Goal: Transaction & Acquisition: Purchase product/service

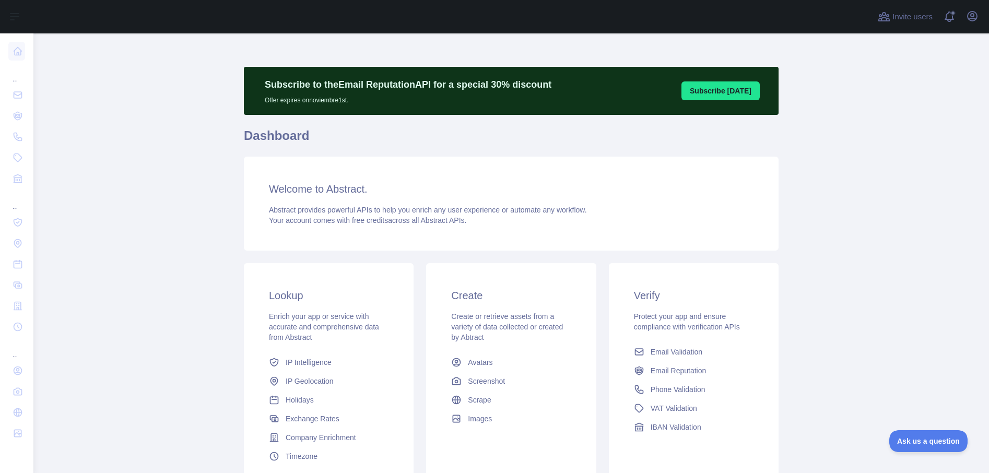
click at [204, 227] on main "Subscribe to the Email Reputation API for a special 30 % discount Offer expires…" at bounding box center [511, 253] width 956 height 440
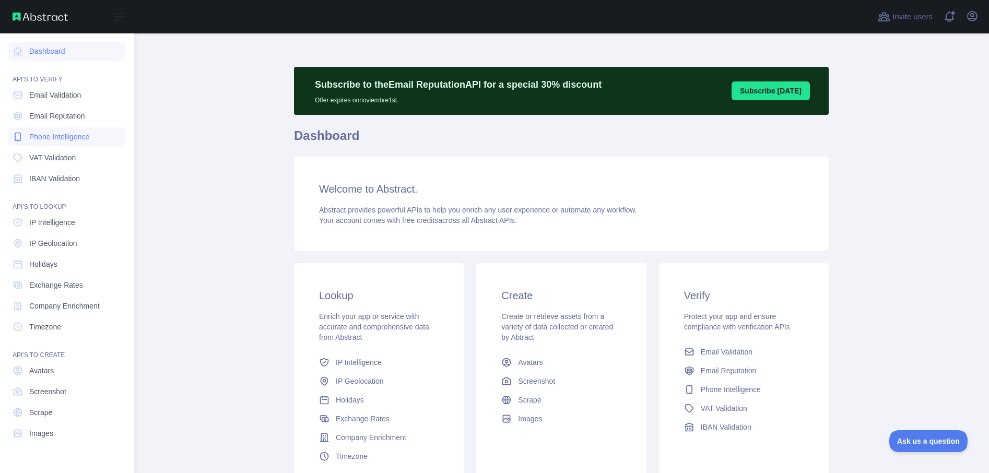
click at [64, 134] on span "Phone Intelligence" at bounding box center [59, 137] width 60 height 10
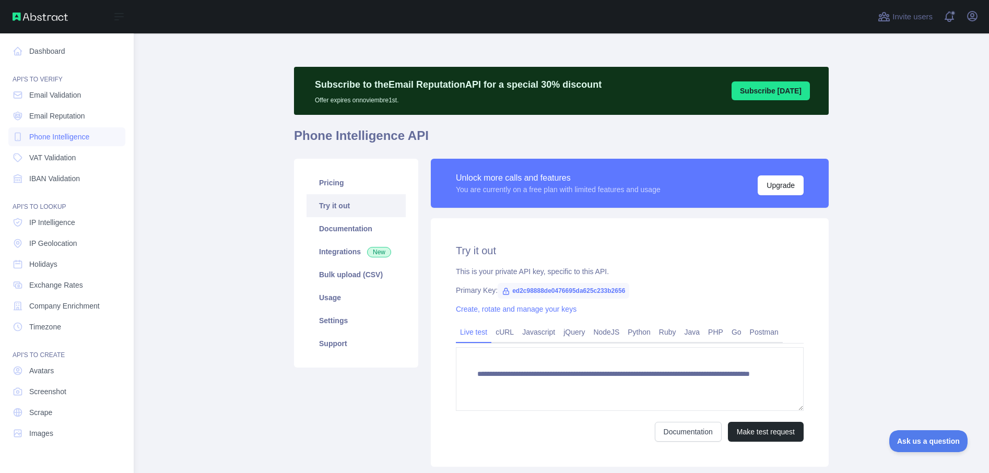
click at [49, 25] on div "Open sidebar" at bounding box center [67, 16] width 134 height 33
click at [64, 135] on span "Phone Intelligence" at bounding box center [59, 137] width 60 height 10
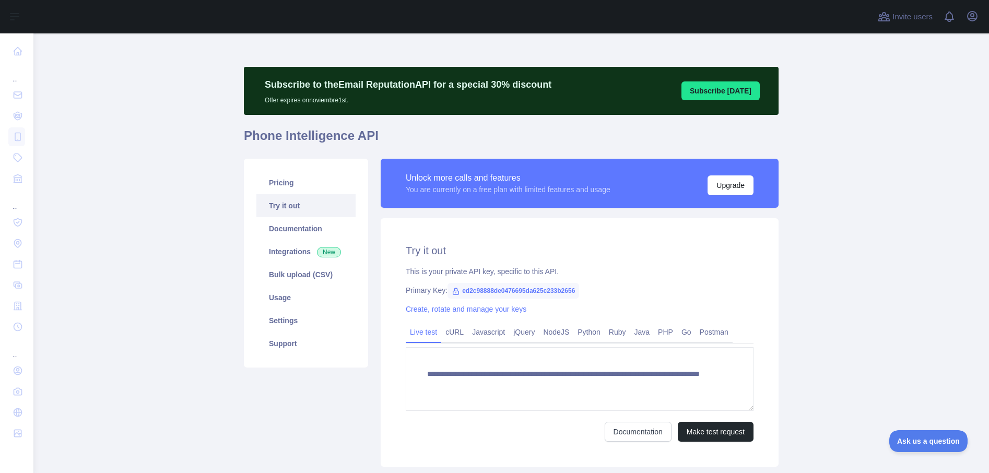
click at [178, 176] on main "**********" at bounding box center [511, 253] width 956 height 440
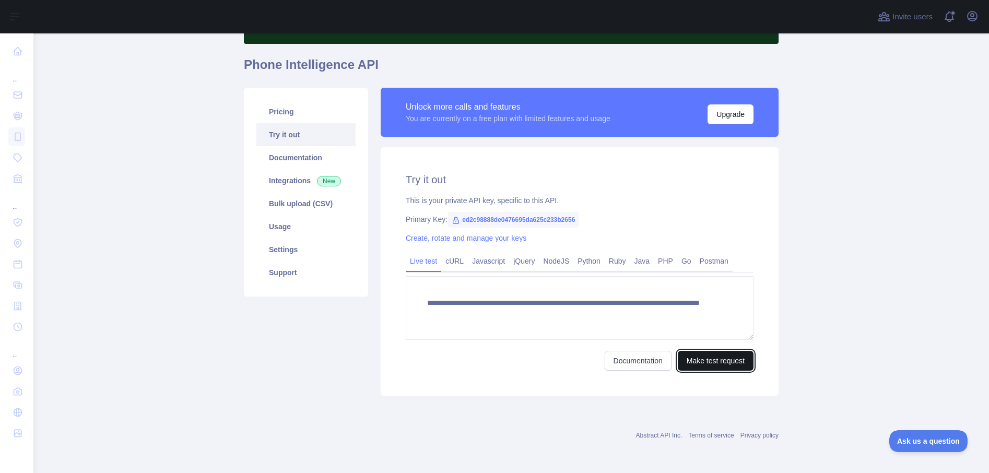
click at [718, 354] on button "Make test request" at bounding box center [716, 361] width 76 height 20
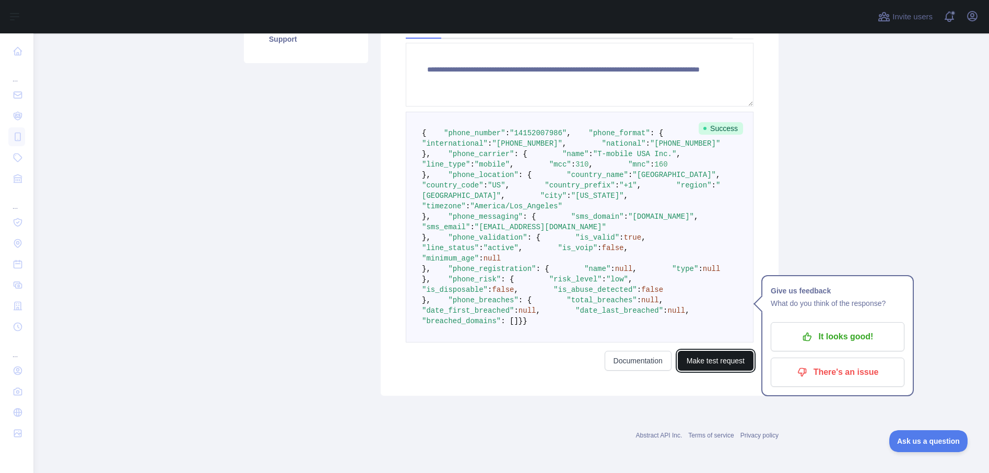
scroll to position [587, 0]
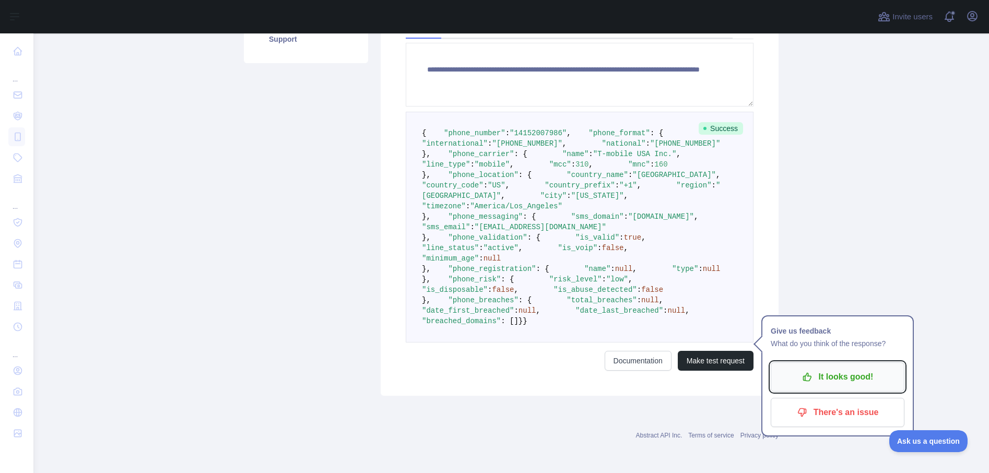
click at [811, 373] on icon "button" at bounding box center [807, 377] width 8 height 8
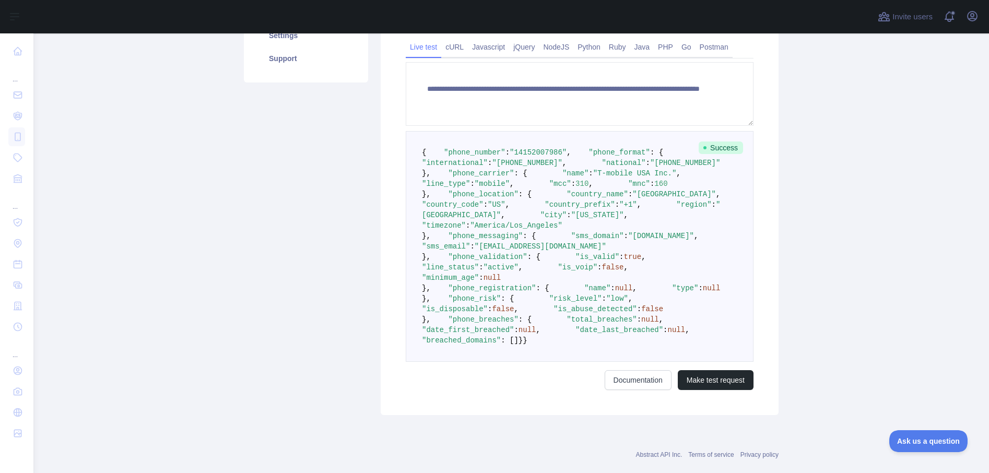
scroll to position [0, 0]
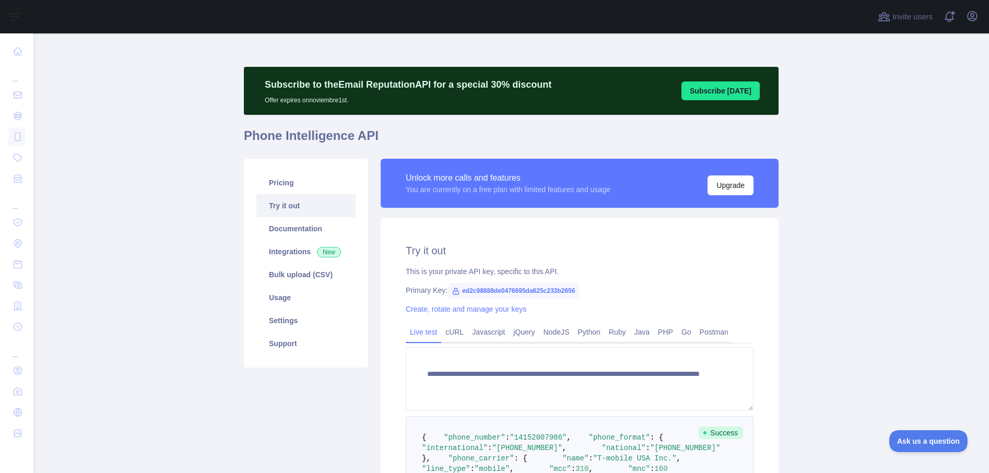
click at [125, 252] on main "**********" at bounding box center [511, 253] width 956 height 440
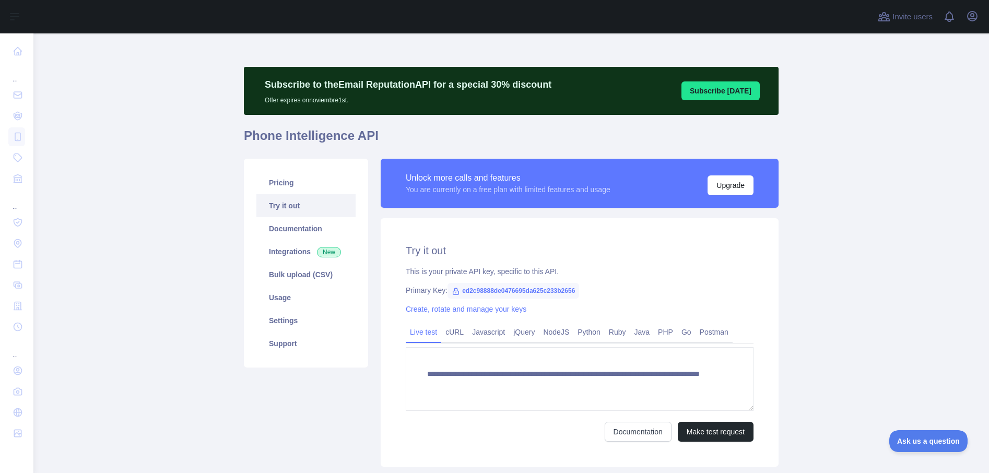
click at [125, 252] on main "**********" at bounding box center [511, 253] width 956 height 440
click at [974, 21] on icon "button" at bounding box center [972, 16] width 13 height 13
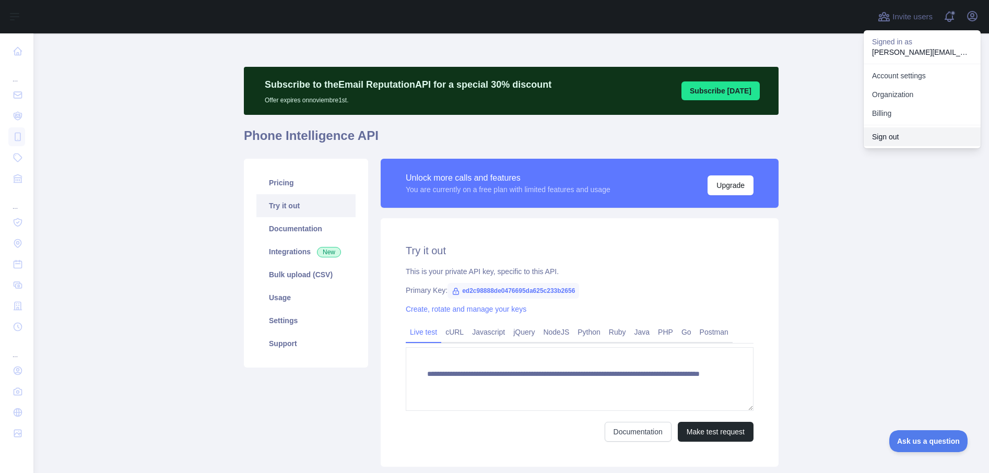
click at [917, 137] on button "Sign out" at bounding box center [922, 136] width 117 height 19
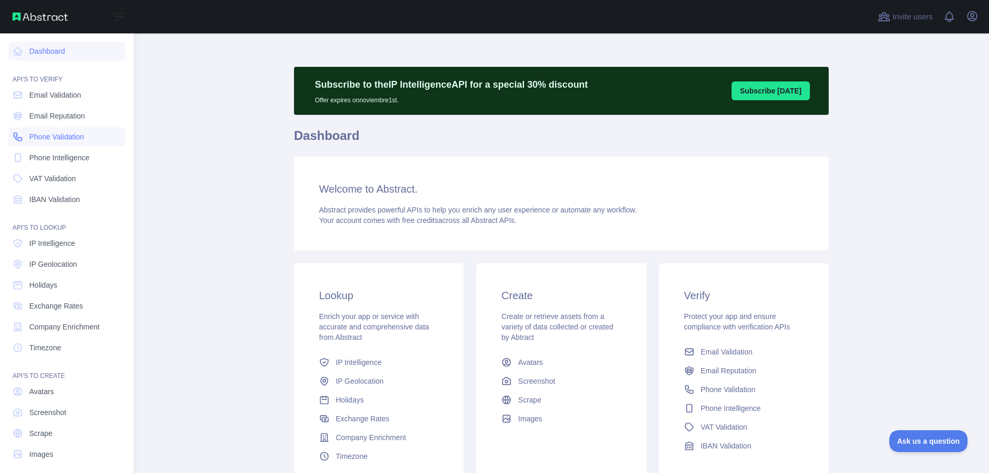
click at [56, 141] on span "Phone Validation" at bounding box center [56, 137] width 55 height 10
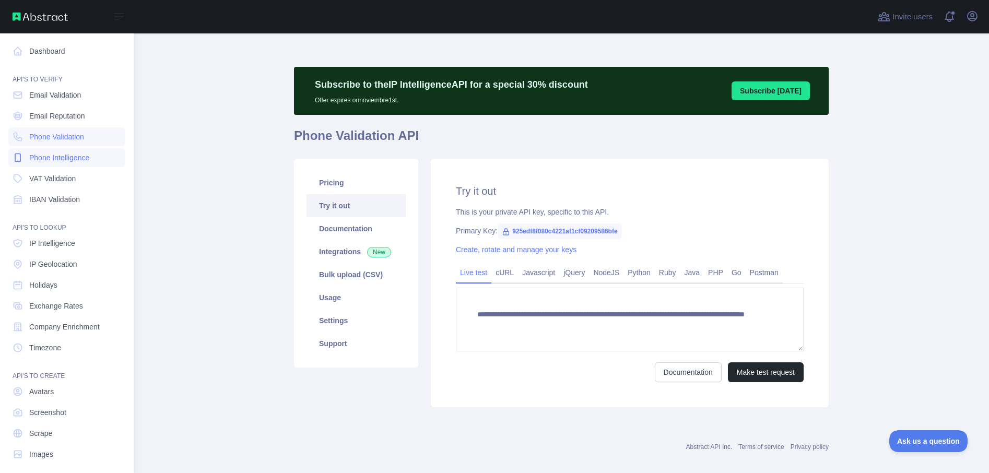
click at [58, 156] on span "Phone Intelligence" at bounding box center [59, 158] width 60 height 10
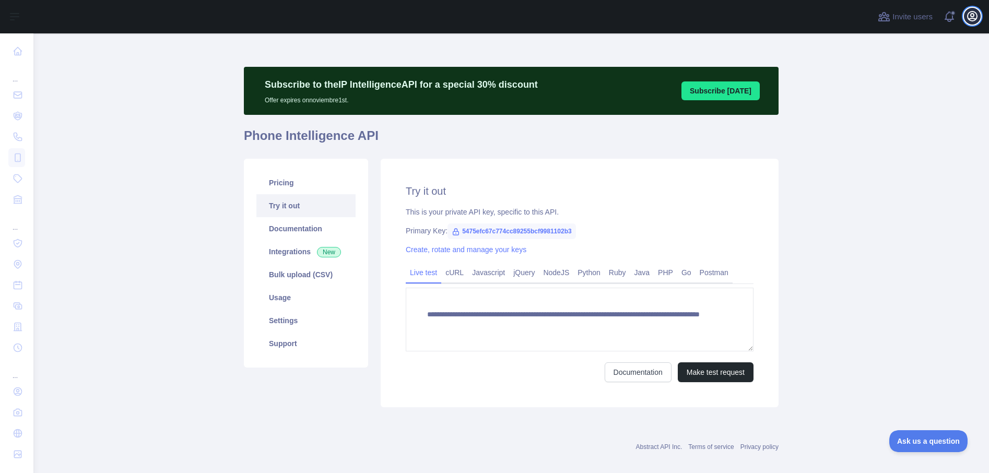
click at [973, 15] on icon "button" at bounding box center [972, 16] width 13 height 13
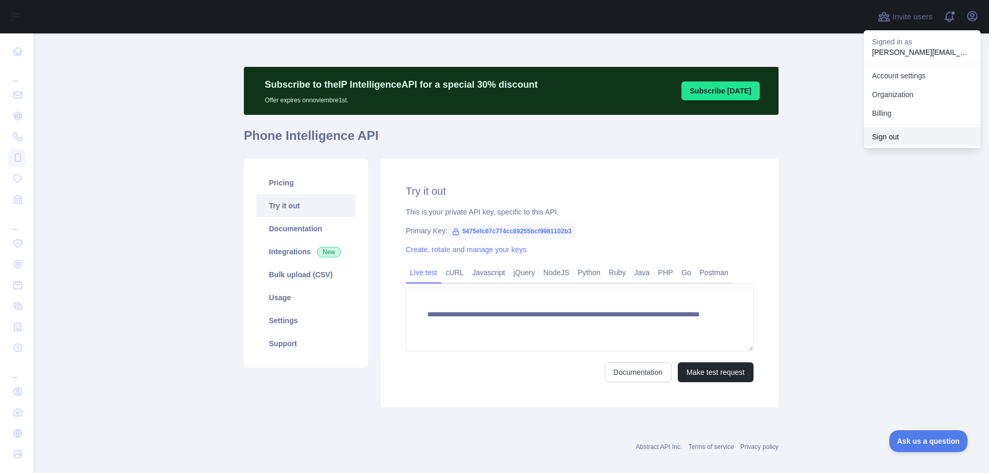
click at [901, 136] on button "Sign out" at bounding box center [922, 136] width 117 height 19
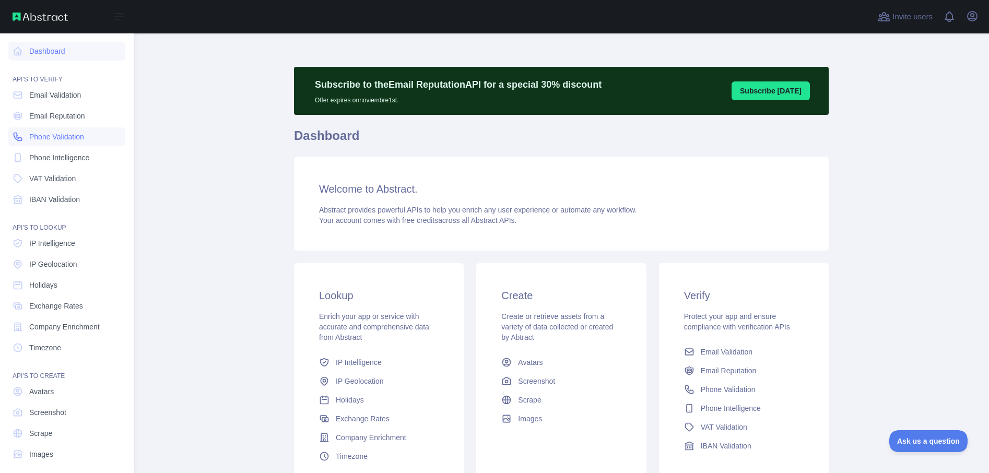
click at [41, 138] on span "Phone Validation" at bounding box center [56, 137] width 55 height 10
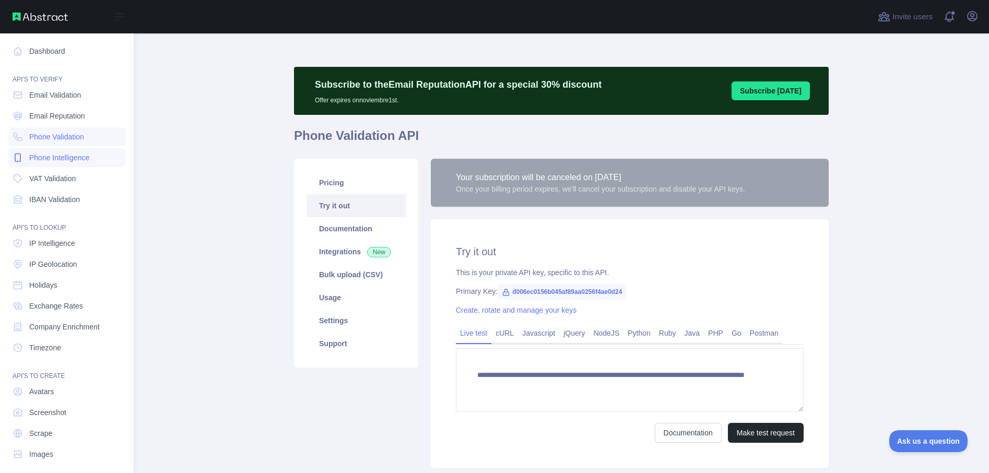
click at [42, 154] on span "Phone Intelligence" at bounding box center [59, 158] width 60 height 10
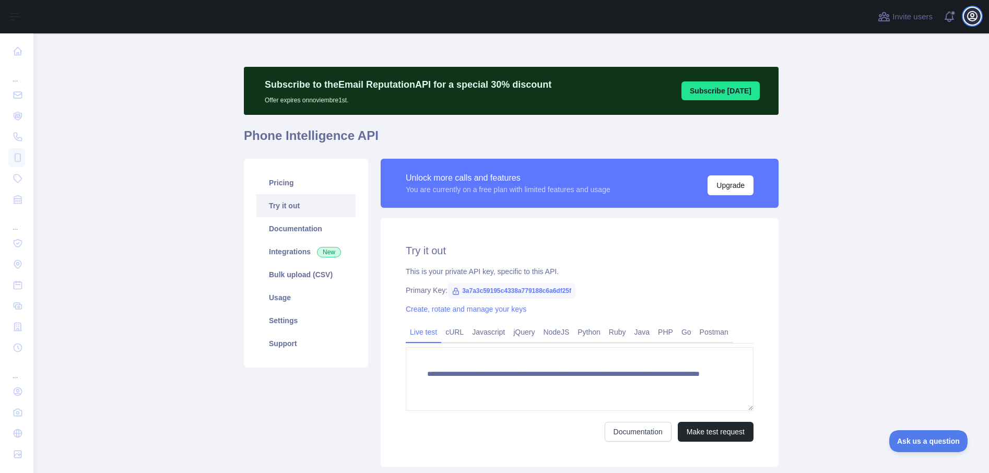
click at [973, 18] on icon "button" at bounding box center [972, 15] width 9 height 9
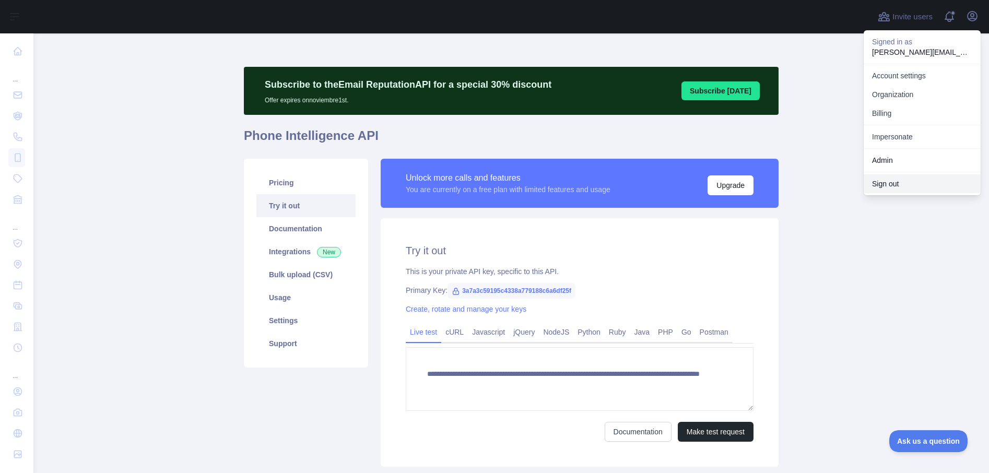
click at [910, 181] on button "Sign out" at bounding box center [922, 183] width 117 height 19
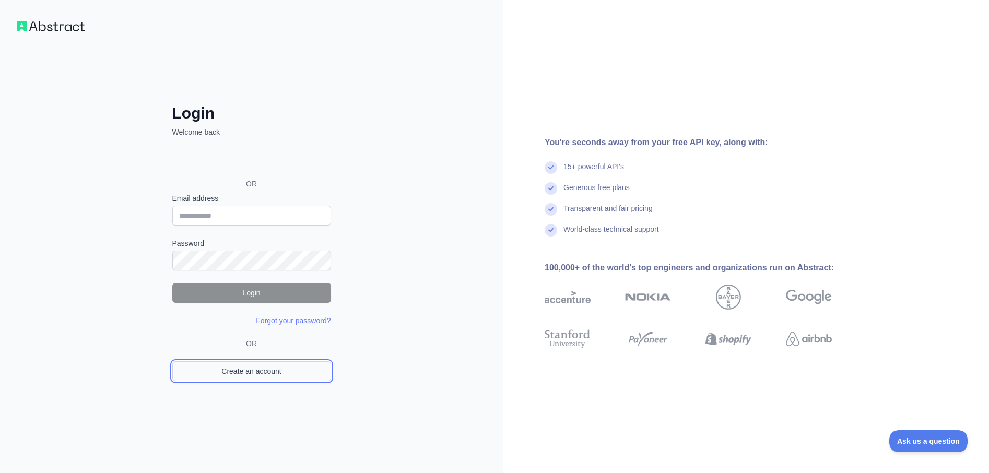
click at [252, 366] on link "Create an account" at bounding box center [251, 371] width 159 height 20
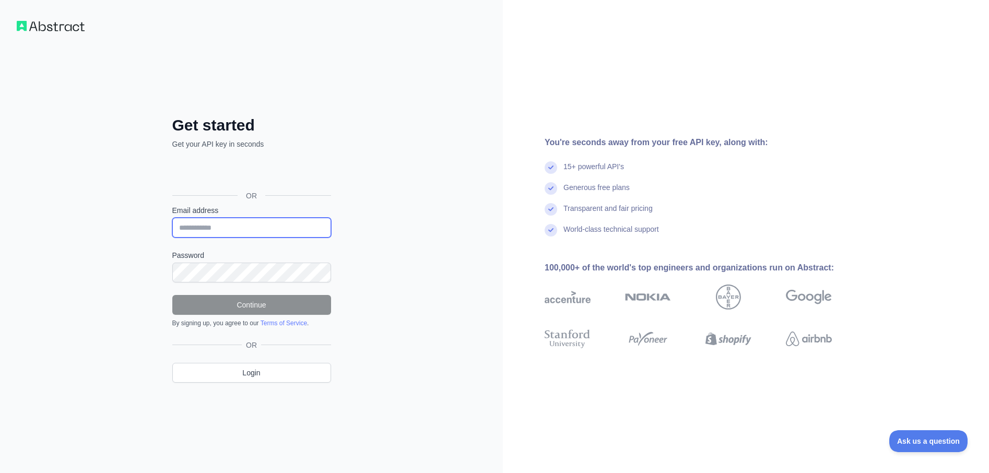
click at [211, 224] on form "Email address Password Continue By signing up, you agree to our Terms of Servic…" at bounding box center [251, 266] width 159 height 122
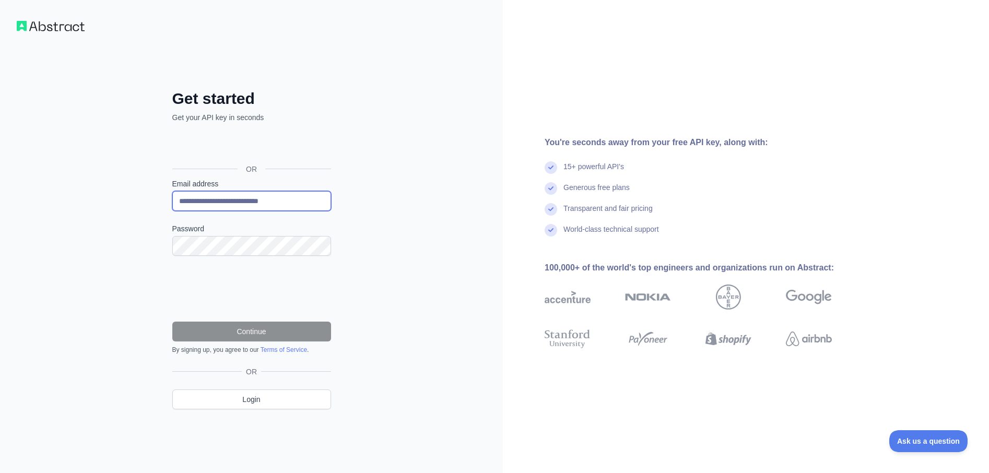
type input "**********"
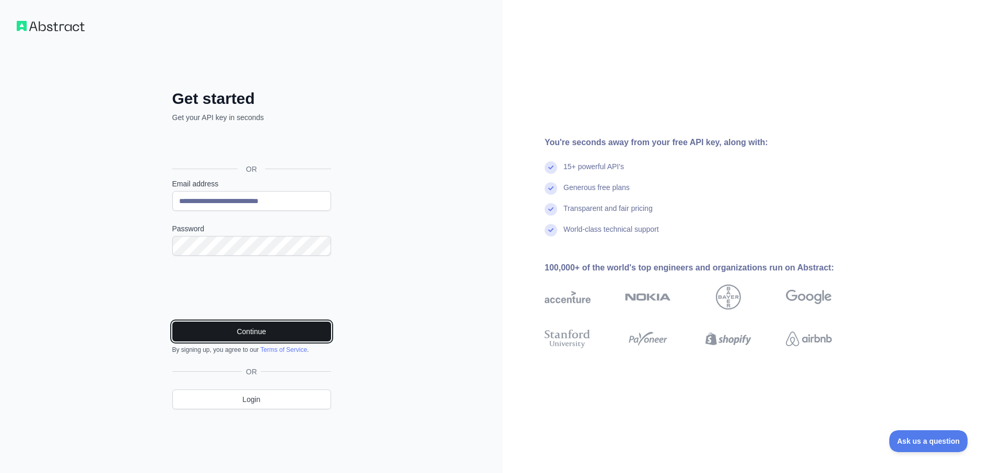
click at [233, 328] on button "Continue" at bounding box center [251, 332] width 159 height 20
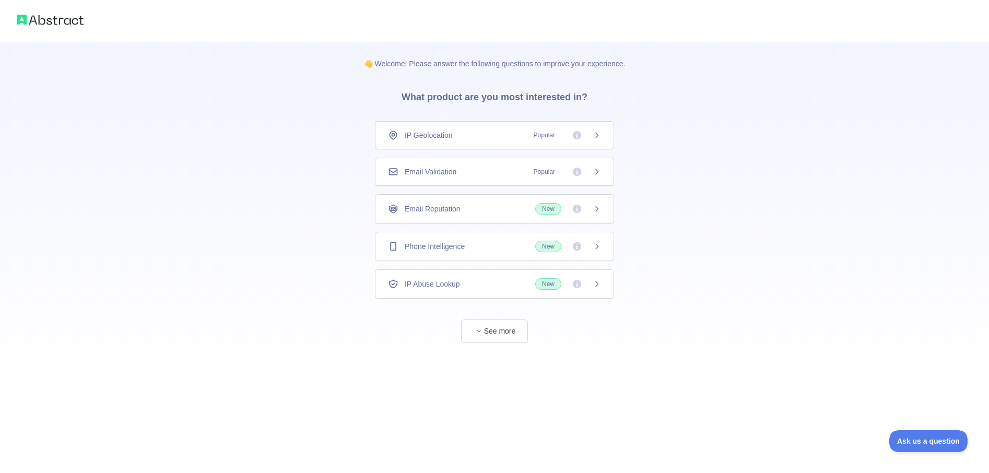
click at [419, 249] on span "Phone Intelligence" at bounding box center [435, 246] width 60 height 10
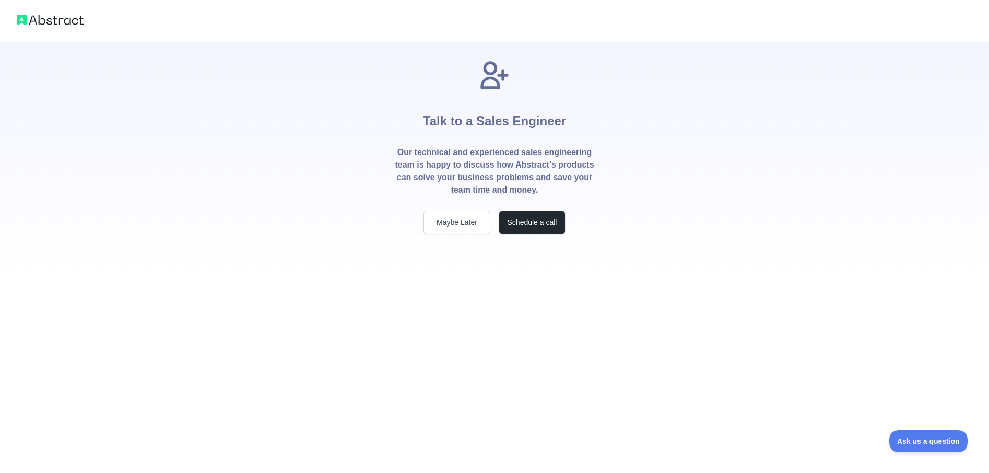
click at [443, 204] on div "Talk to a Sales Engineer Our technical and experienced sales engineering team i…" at bounding box center [495, 147] width 234 height 176
click at [449, 225] on button "Maybe Later" at bounding box center [457, 223] width 67 height 24
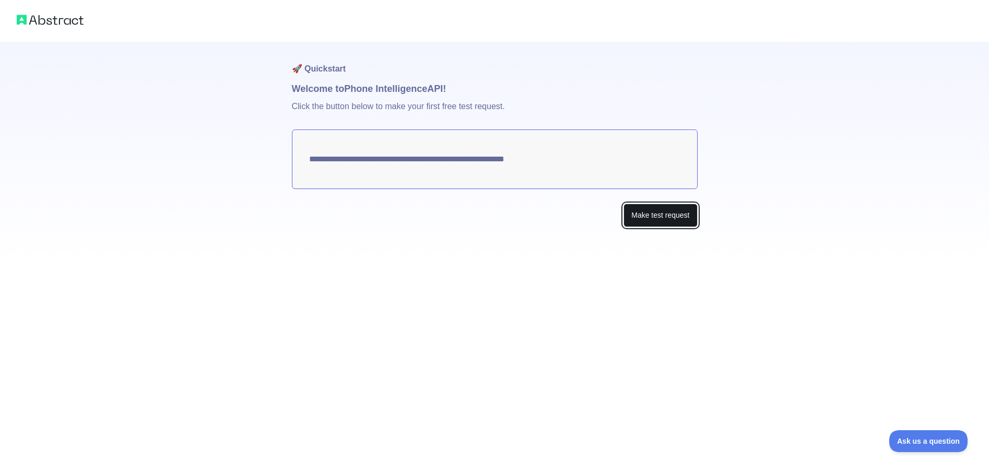
click at [650, 216] on button "Make test request" at bounding box center [661, 216] width 74 height 24
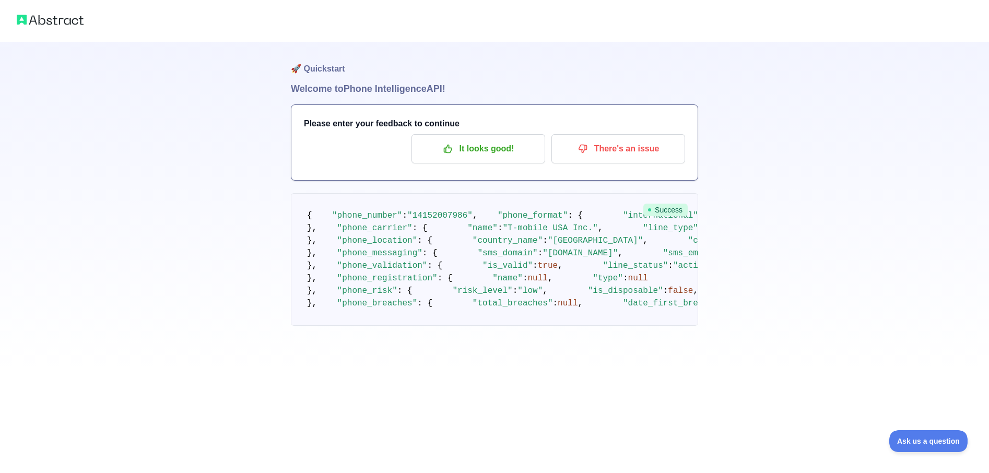
scroll to position [1, 0]
click at [503, 149] on p "It looks good!" at bounding box center [478, 149] width 118 height 18
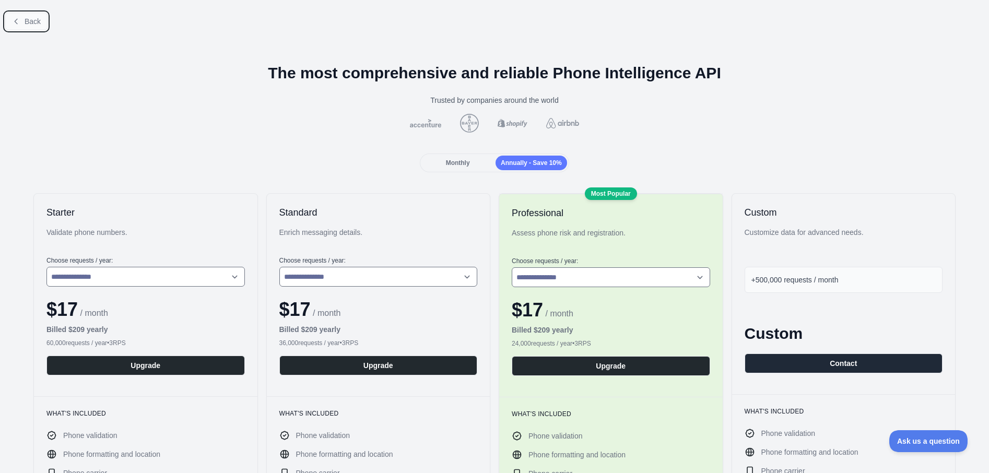
click at [24, 22] on button "Back" at bounding box center [26, 22] width 42 height 18
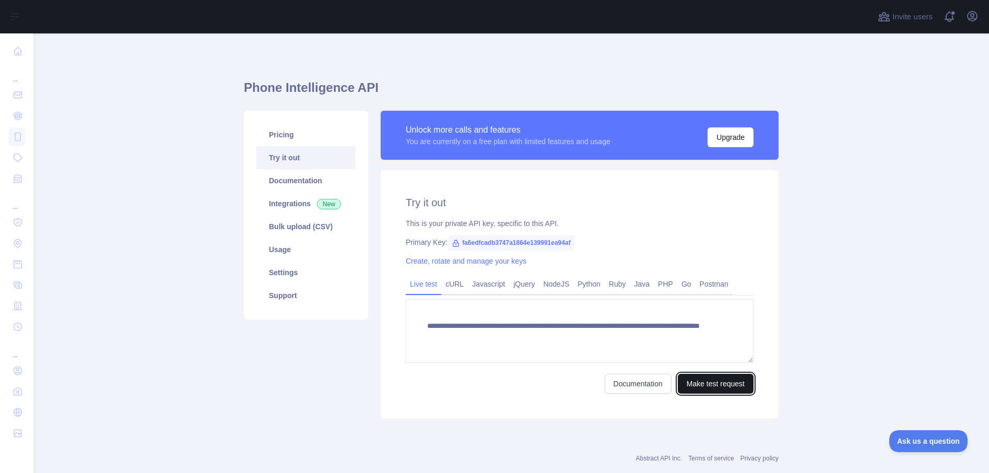
click at [699, 384] on button "Make test request" at bounding box center [716, 384] width 76 height 20
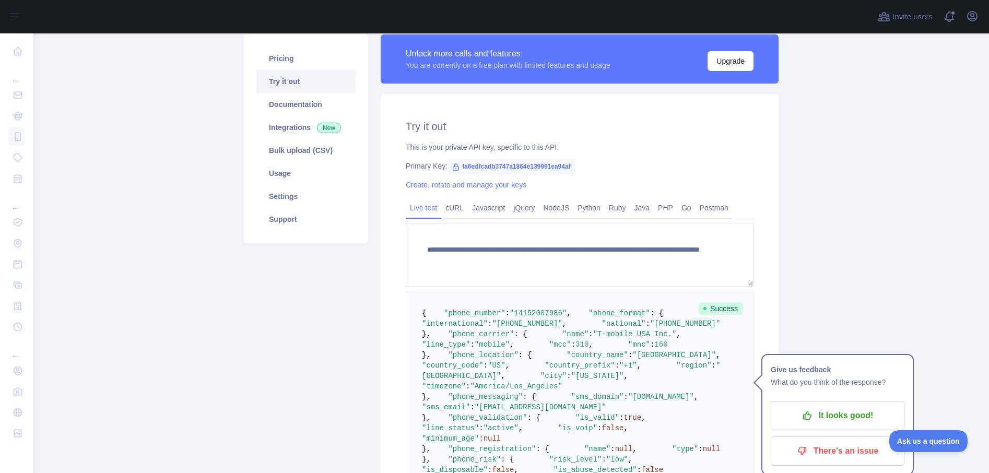
scroll to position [79, 0]
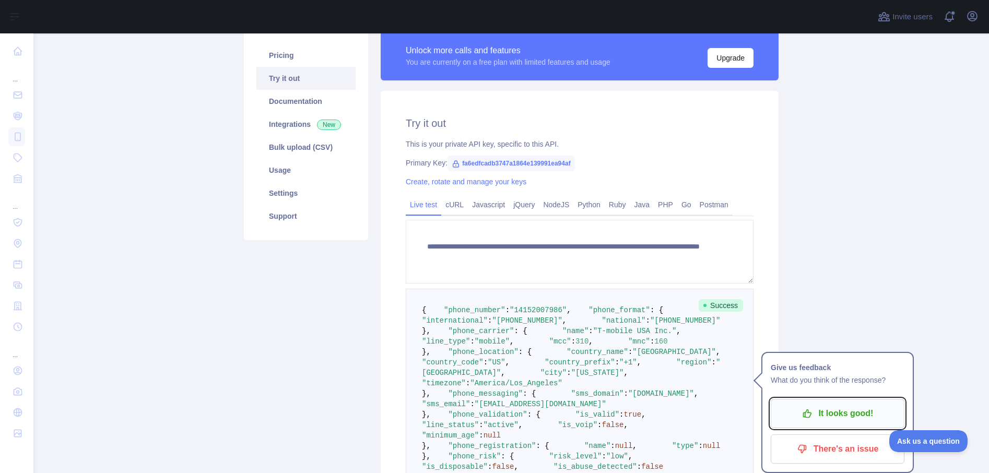
click at [848, 409] on p "It looks good!" at bounding box center [838, 414] width 118 height 18
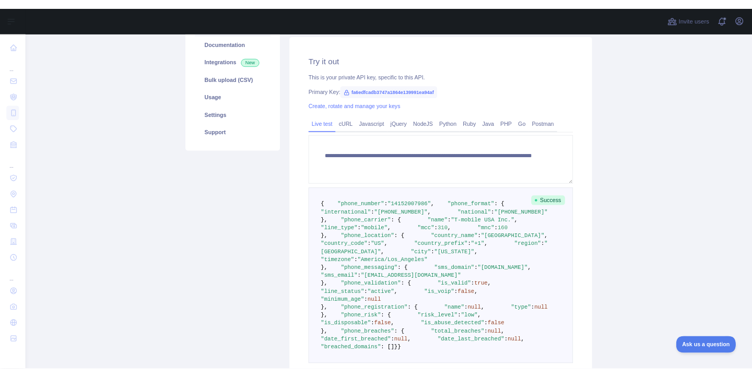
scroll to position [0, 0]
